Goal: Task Accomplishment & Management: Use online tool/utility

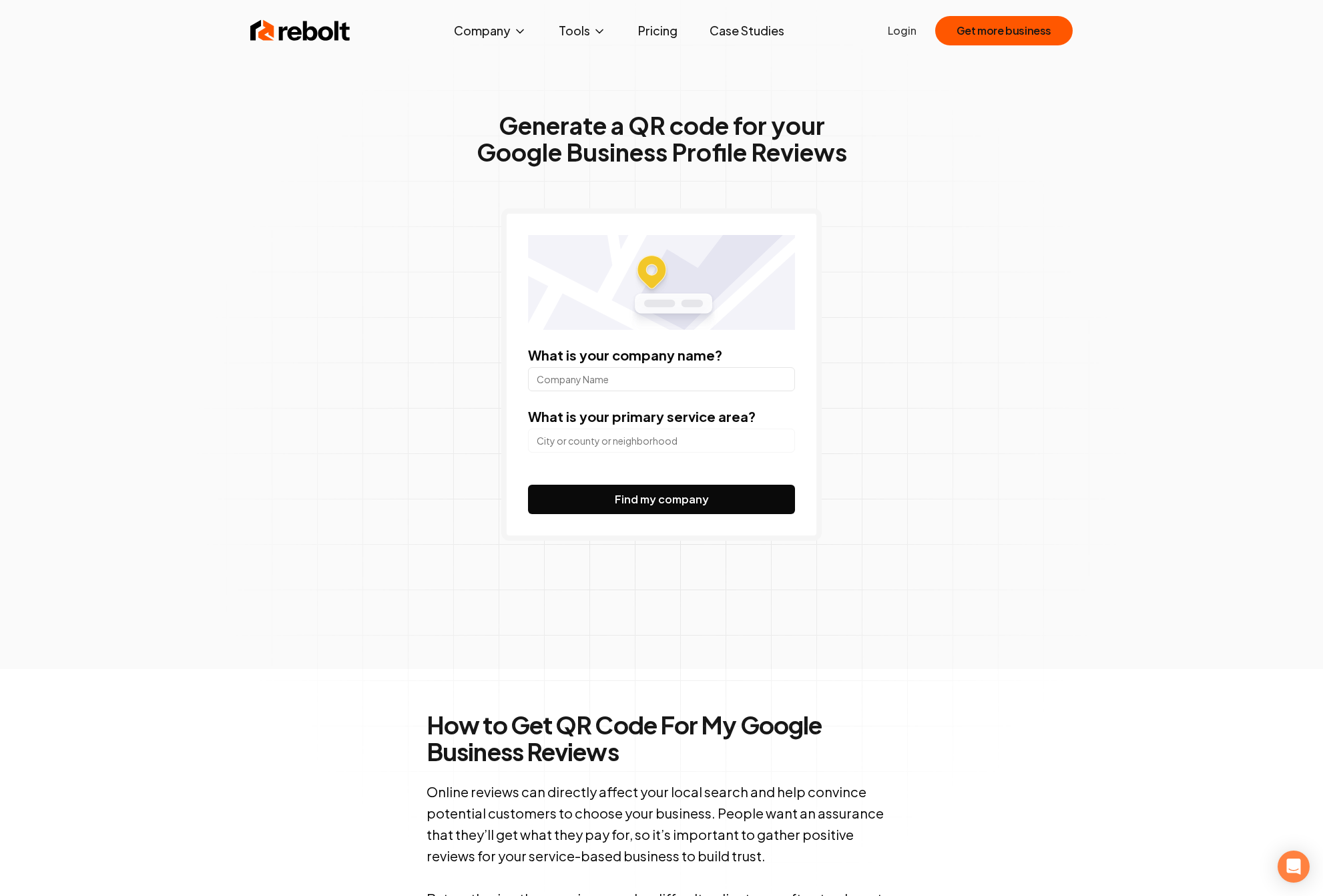
click at [675, 375] on input "What is your company name?" at bounding box center [662, 380] width 267 height 24
type input "optimum rehab"
click at [641, 445] on input "search" at bounding box center [662, 441] width 267 height 24
type input "c"
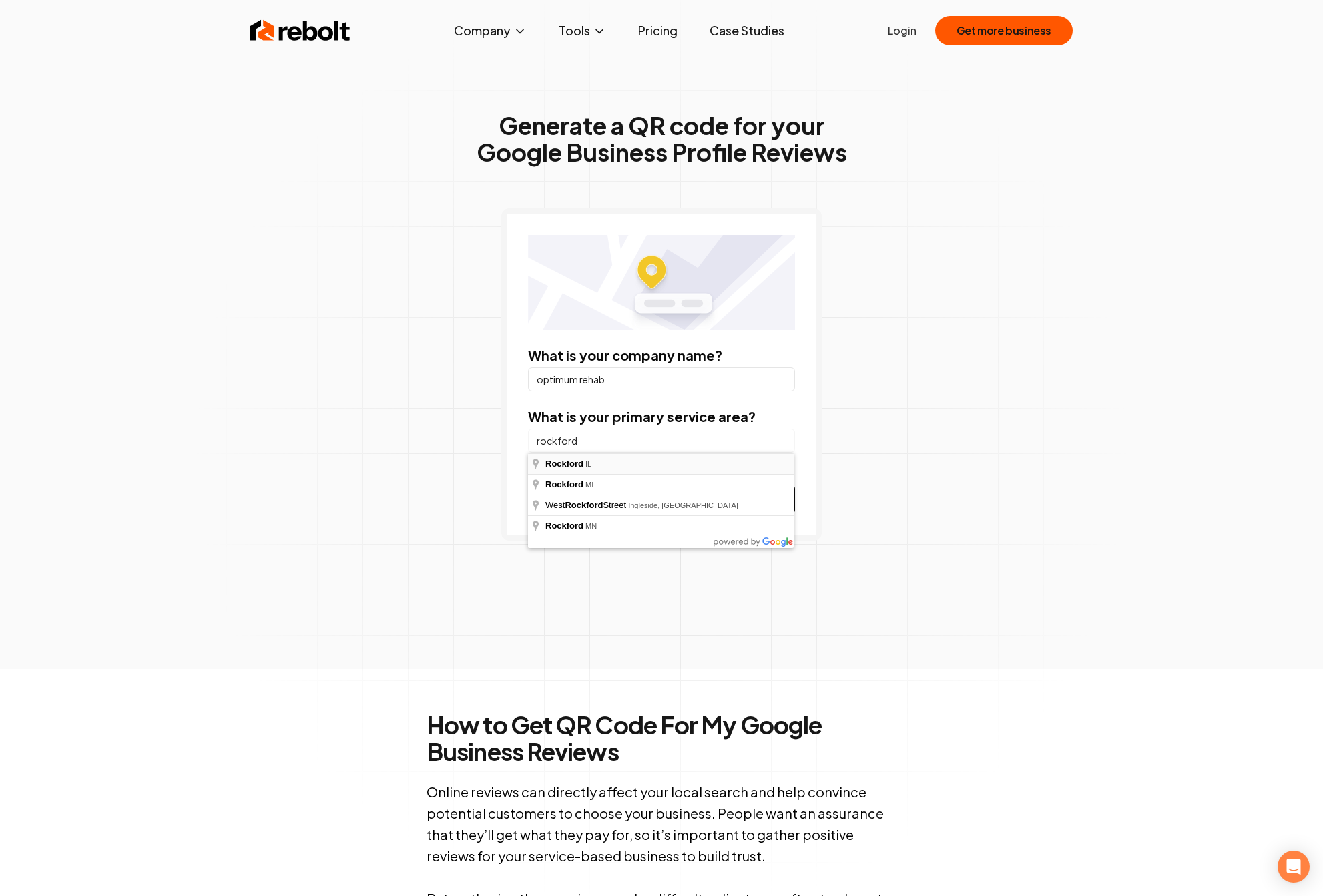
type input "Rockford, [GEOGRAPHIC_DATA]"
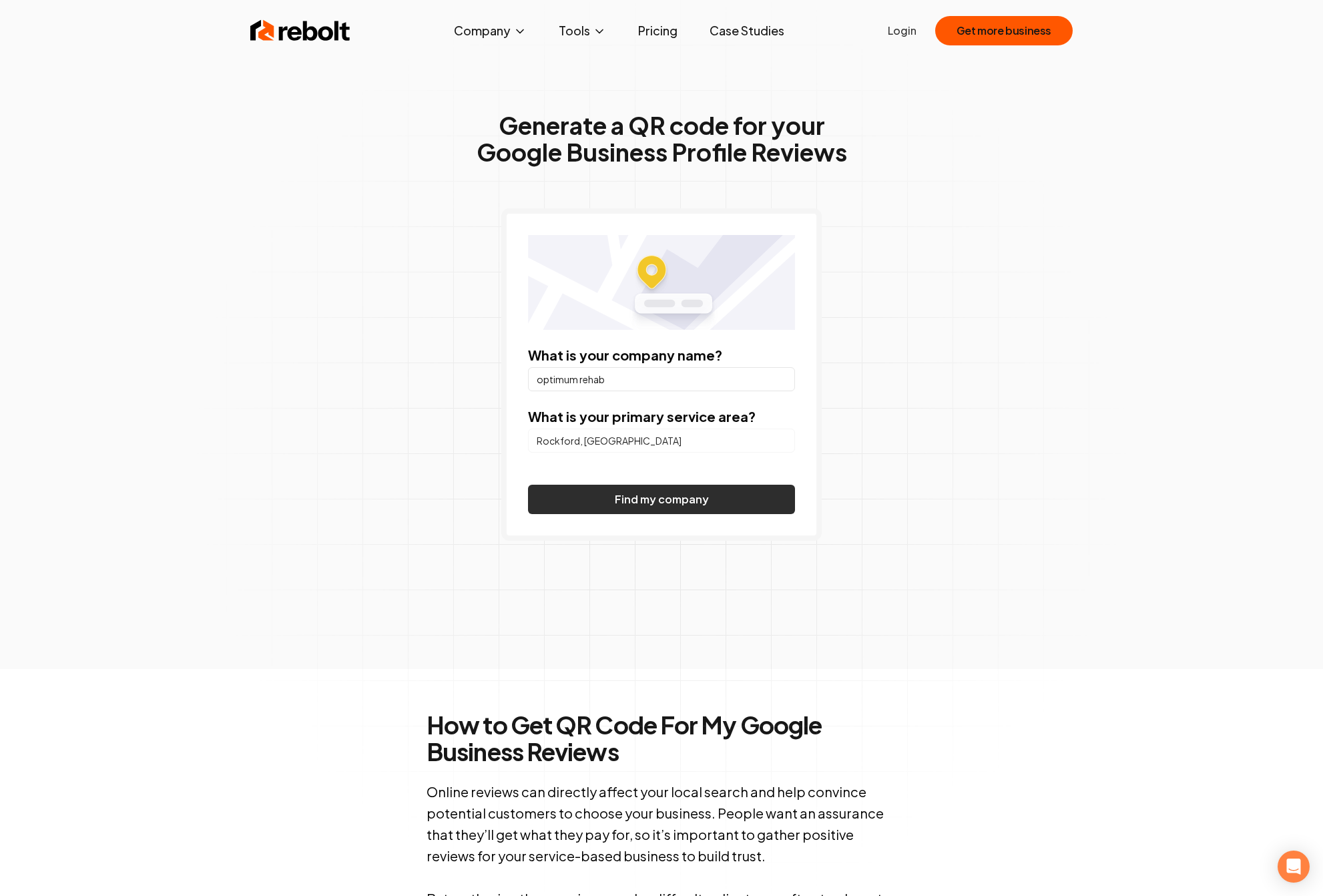
click at [637, 497] on button "Find my company" at bounding box center [662, 499] width 267 height 30
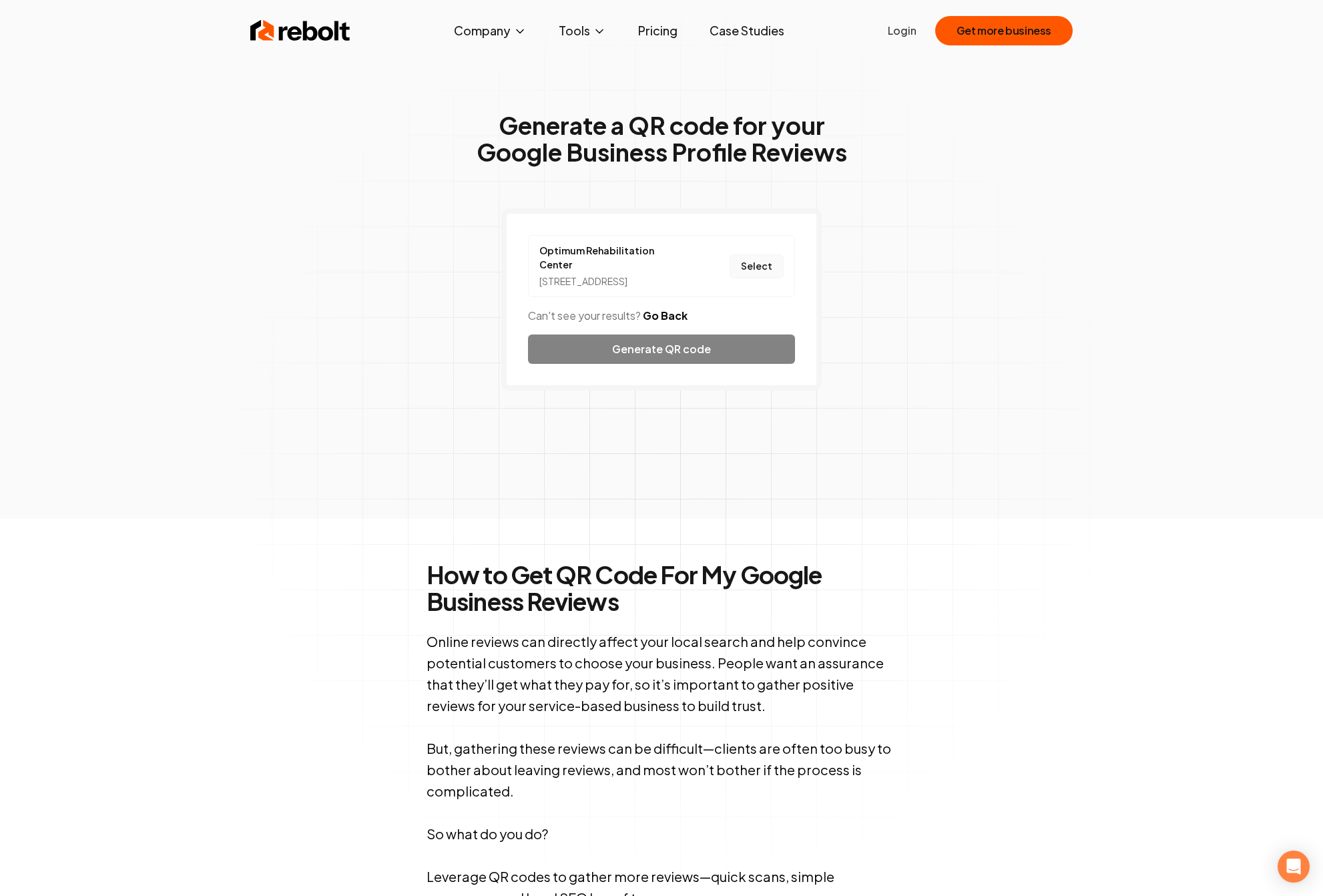
click at [765, 263] on button "Select" at bounding box center [757, 266] width 54 height 24
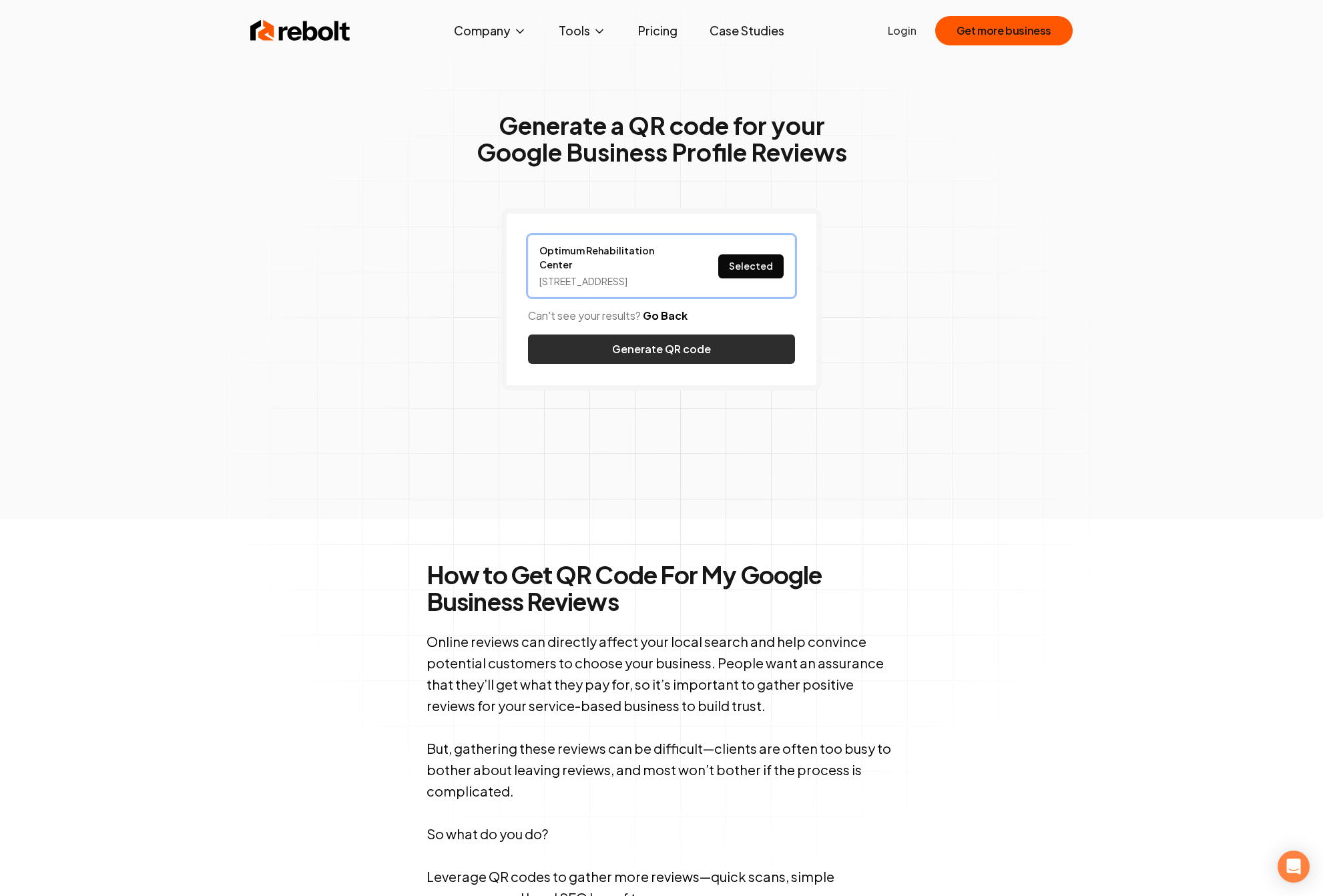
click at [767, 348] on button "Generate QR code" at bounding box center [662, 349] width 267 height 30
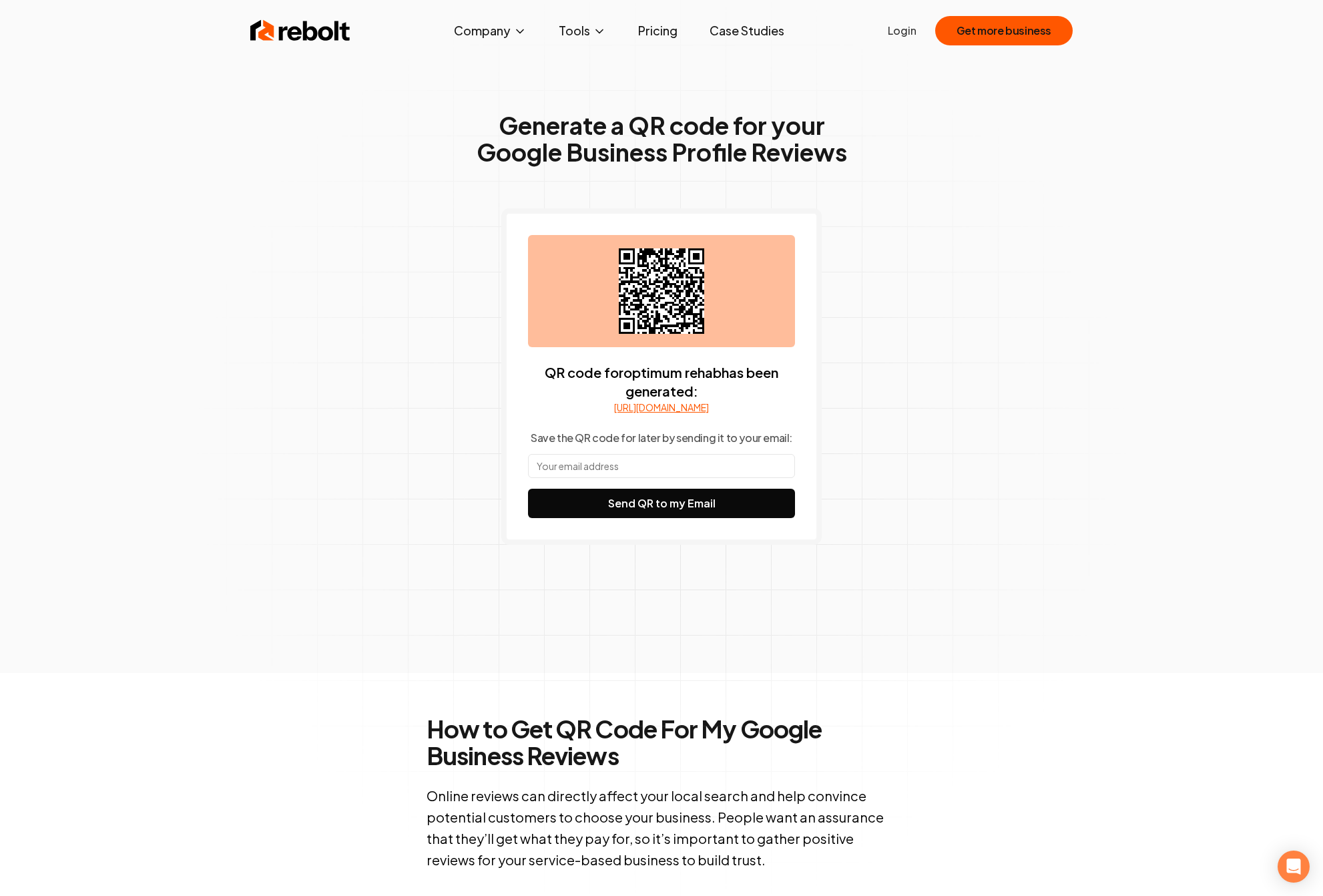
click at [689, 469] on input "text" at bounding box center [662, 466] width 267 height 24
type input "[EMAIL_ADDRESS][DOMAIN_NAME]"
click at [686, 508] on button "Send QR to my Email" at bounding box center [662, 503] width 267 height 30
